Goal: Information Seeking & Learning: Learn about a topic

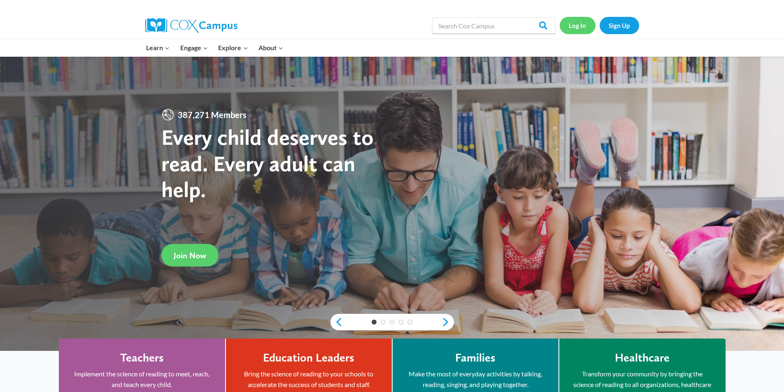
click at [576, 28] on link "Log In" at bounding box center [578, 25] width 36 height 17
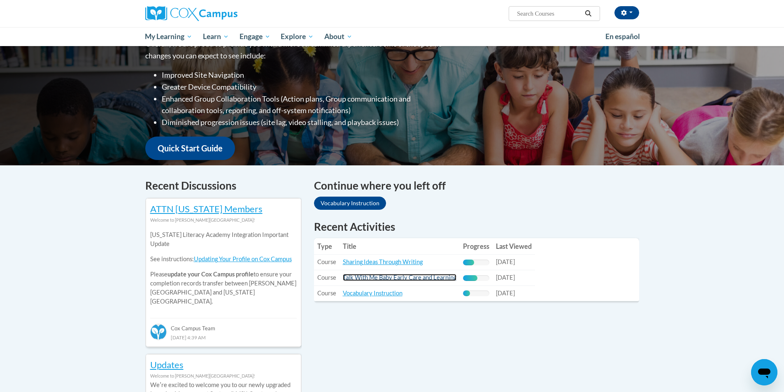
click at [409, 277] on link "Talk With Me Baby Early Care and Learning" at bounding box center [400, 277] width 114 height 7
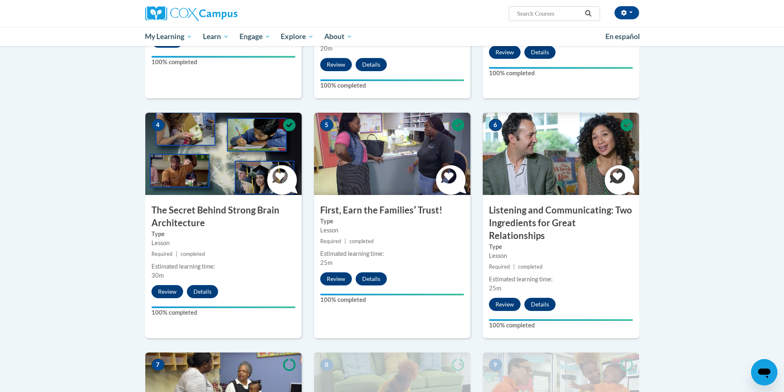
scroll to position [453, 0]
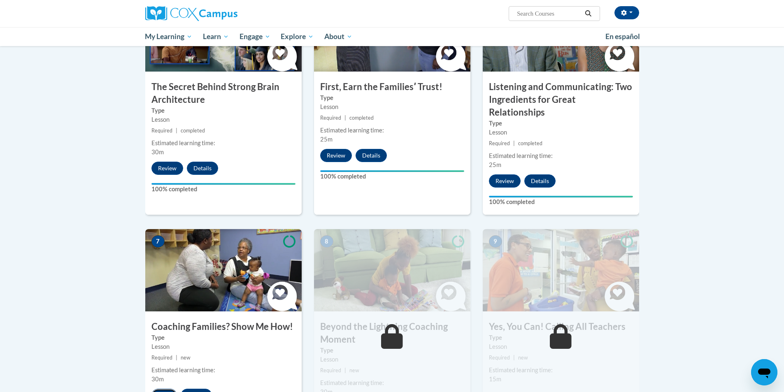
click at [163, 389] on button "Start" at bounding box center [164, 395] width 26 height 13
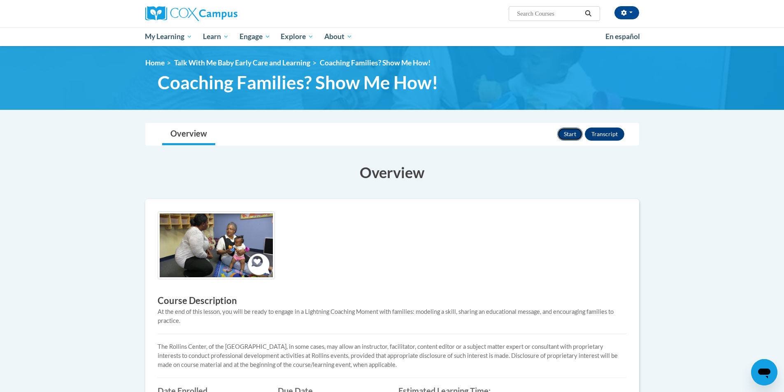
click at [569, 134] on button "Start" at bounding box center [570, 134] width 26 height 13
